Goal: Answer question/provide support: Share knowledge or assist other users

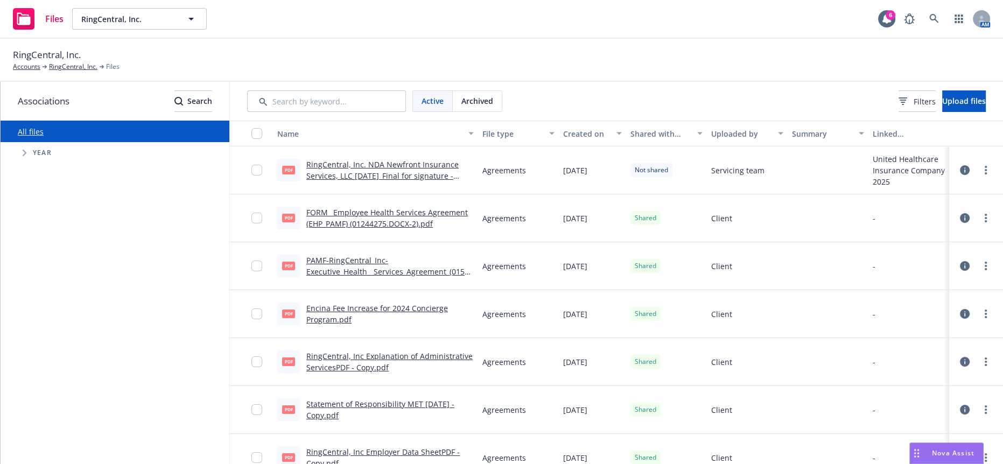
click at [937, 457] on span "Nova Assist" at bounding box center [953, 452] width 43 height 9
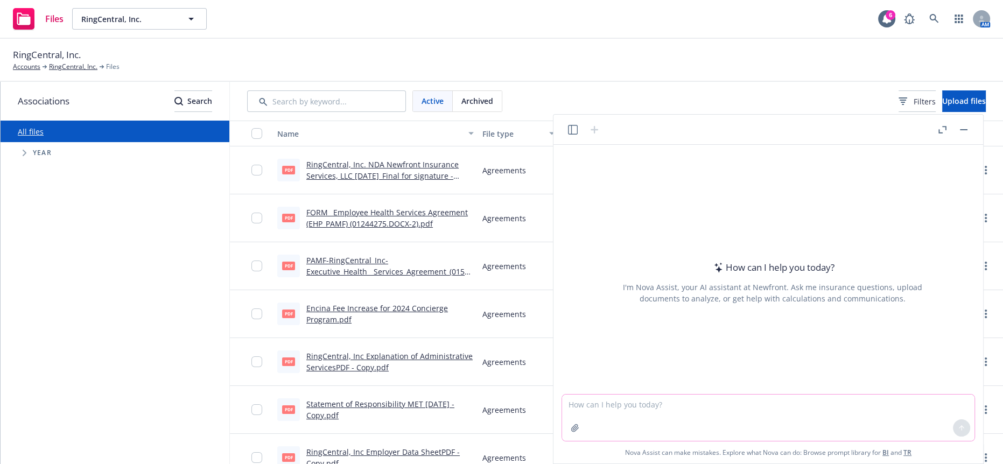
click at [730, 410] on textarea at bounding box center [768, 418] width 412 height 46
type textarea "m"
paste textarea "Simply amazing! Thank you so much [PERSON_NAME] for all your support and kindne…"
click at [807, 406] on textarea "professional and kind Simply amazing! Thank you so much [PERSON_NAME] for all y…" at bounding box center [768, 418] width 412 height 46
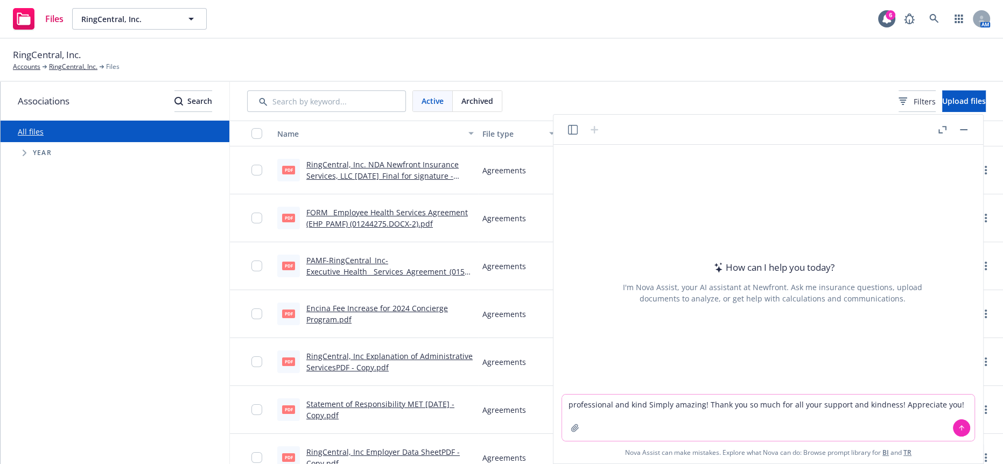
click at [958, 428] on icon at bounding box center [962, 428] width 8 height 8
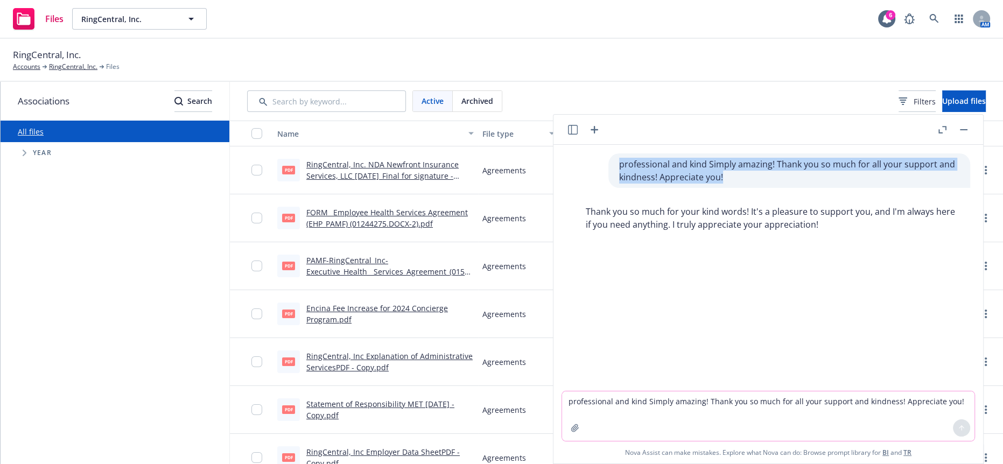
drag, startPoint x: 755, startPoint y: 164, endPoint x: 630, endPoint y: 153, distance: 125.8
click at [630, 153] on div "professional and kind Simply amazing! Thank you so much for all your support an…" at bounding box center [772, 170] width 412 height 34
copy p "professional and kind Simply amazing! Thank you so much for all your support an…"
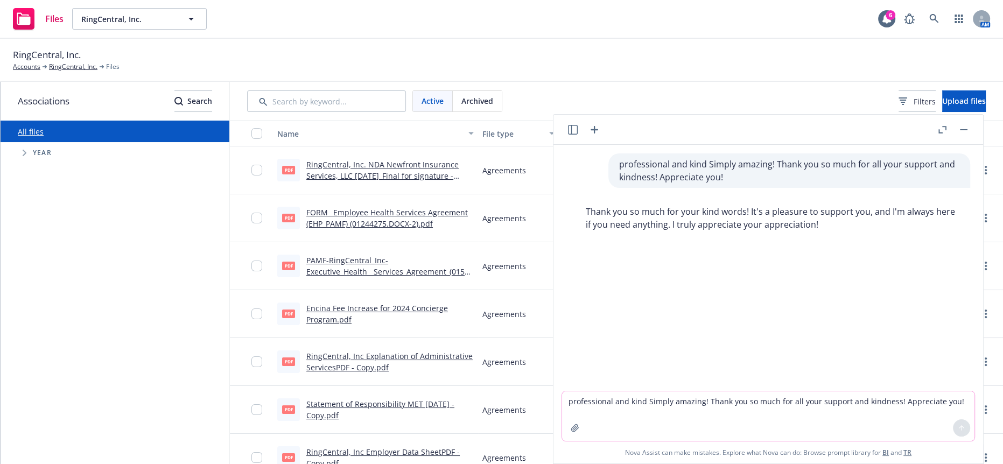
click at [729, 409] on textarea "professional and kind Simply amazing! Thank you so much for all your support an…" at bounding box center [768, 416] width 412 height 50
paste textarea
click at [674, 402] on textarea "professional and kind Simply amazing! Thank you so much for all your support an…" at bounding box center [768, 418] width 412 height 46
click at [596, 406] on textarea "professional and kind: Simply amazing! Thank you so much for all your support a…" at bounding box center [768, 418] width 412 height 46
type textarea "make more professional and kind: Simply amazing! Thank you so much for all your…"
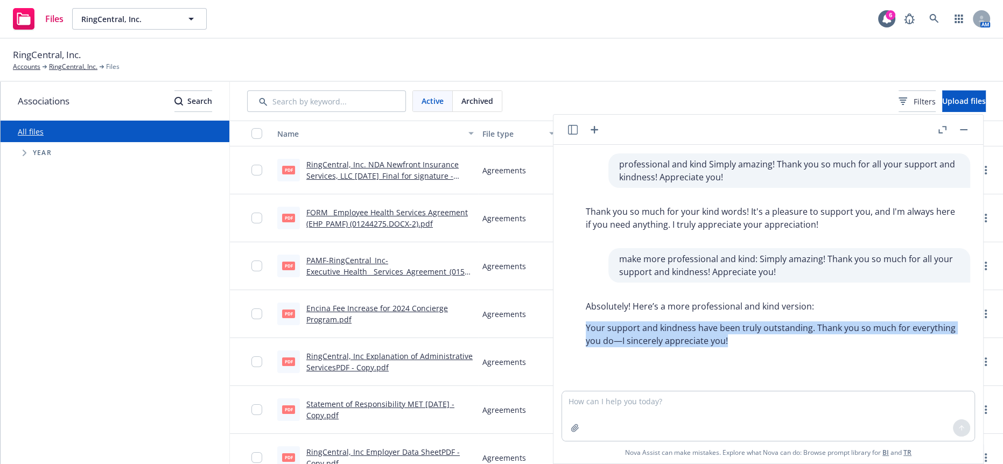
drag, startPoint x: 664, startPoint y: 307, endPoint x: 578, endPoint y: 301, distance: 85.8
click at [578, 301] on div "Absolutely! Here’s a more professional and kind version: Your support and kindn…" at bounding box center [772, 324] width 395 height 56
copy p "Your support and kindness have been truly outstanding. Thank you so much for ev…"
click at [967, 125] on button "button" at bounding box center [963, 129] width 13 height 13
